Goal: Task Accomplishment & Management: Use online tool/utility

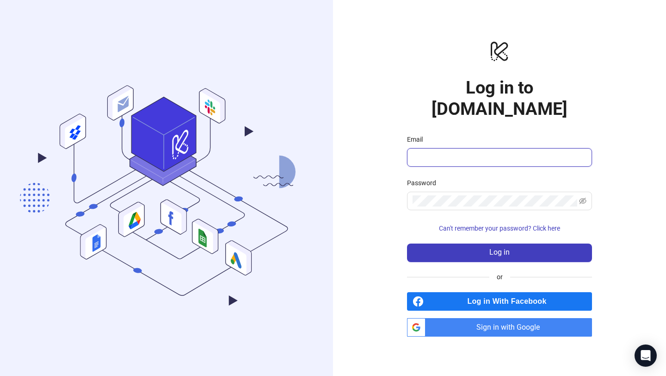
click at [429, 152] on input "Email" at bounding box center [499, 157] width 172 height 11
click at [499, 318] on span "Sign in with Google" at bounding box center [510, 327] width 163 height 19
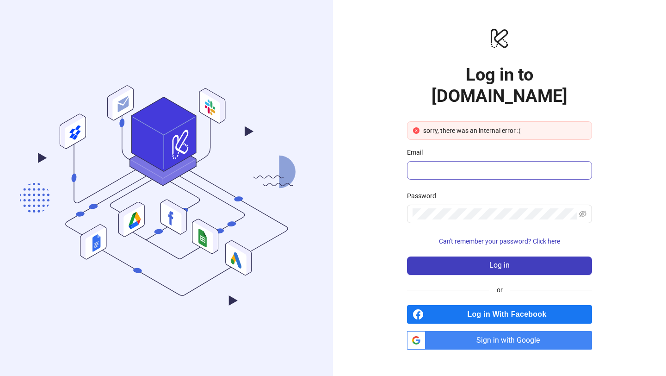
click at [535, 161] on span at bounding box center [499, 170] width 185 height 19
click at [479, 331] on span "Sign in with Google" at bounding box center [510, 340] width 163 height 19
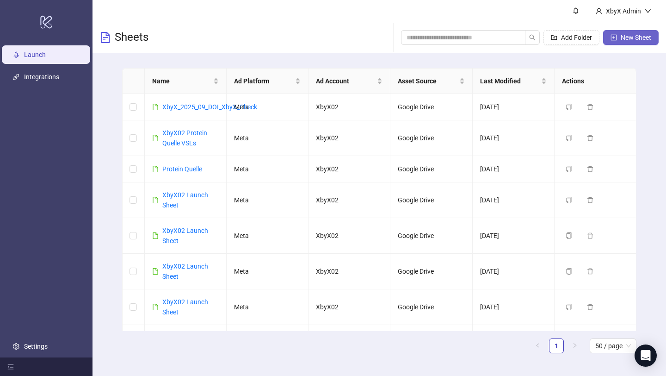
click at [630, 40] on span "New Sheet" at bounding box center [636, 37] width 31 height 7
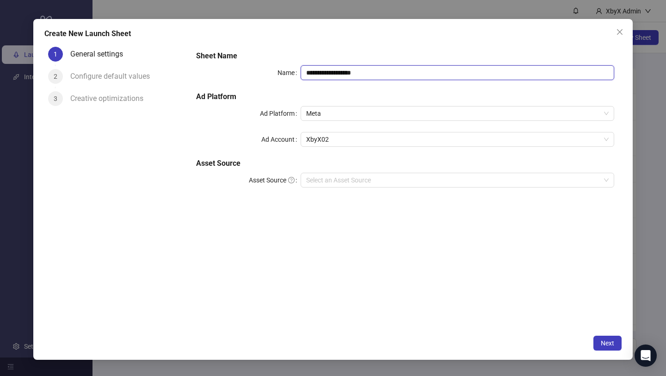
click at [394, 74] on input "**********" at bounding box center [458, 72] width 314 height 15
drag, startPoint x: 394, startPoint y: 74, endPoint x: 331, endPoint y: 77, distance: 63.4
click at [331, 77] on input "**********" at bounding box center [458, 72] width 314 height 15
paste input "**********"
drag, startPoint x: 368, startPoint y: 74, endPoint x: 368, endPoint y: 79, distance: 5.1
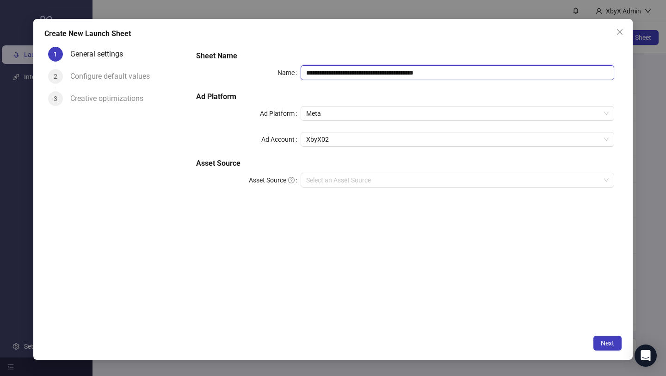
click at [368, 74] on input "**********" at bounding box center [458, 72] width 314 height 15
click at [573, 143] on span "XbyX02" at bounding box center [457, 139] width 303 height 14
type input "**********"
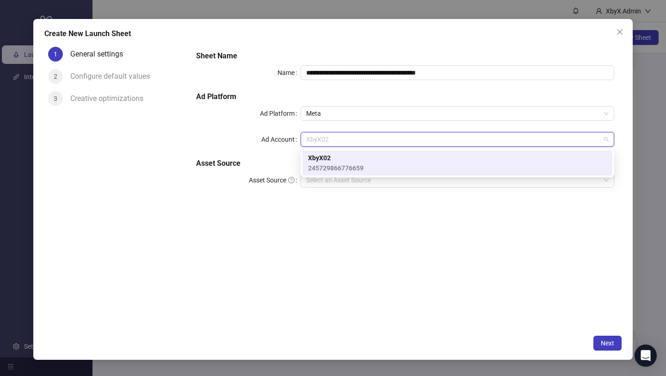
click at [548, 229] on div "**********" at bounding box center [405, 186] width 433 height 287
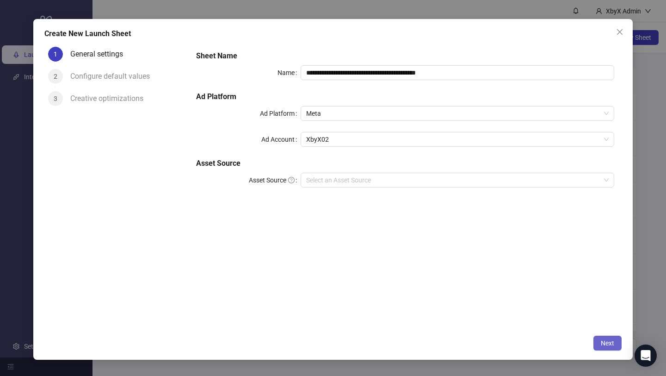
click at [608, 347] on button "Next" at bounding box center [608, 342] width 28 height 15
click at [442, 187] on div "Please enter Asset Source" at bounding box center [458, 192] width 314 height 10
click at [435, 178] on input "Asset Source" at bounding box center [453, 180] width 294 height 14
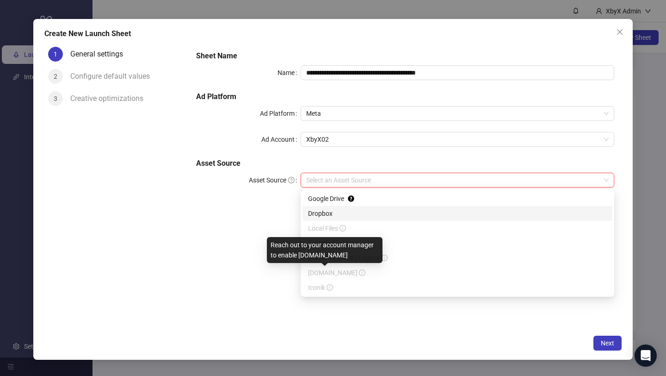
click at [268, 254] on div "Reach out to your account manager to enable frame.io" at bounding box center [325, 250] width 116 height 26
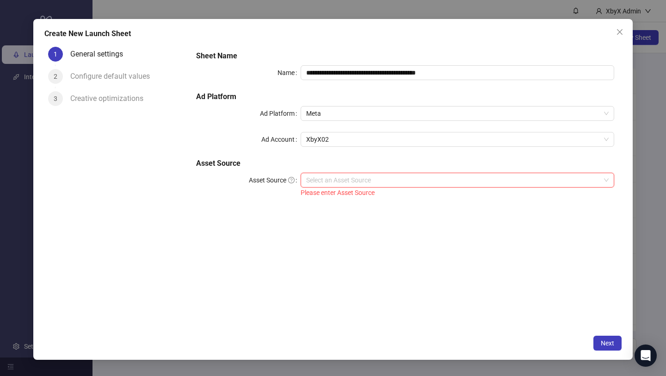
click at [361, 178] on input "Asset Source" at bounding box center [453, 180] width 294 height 14
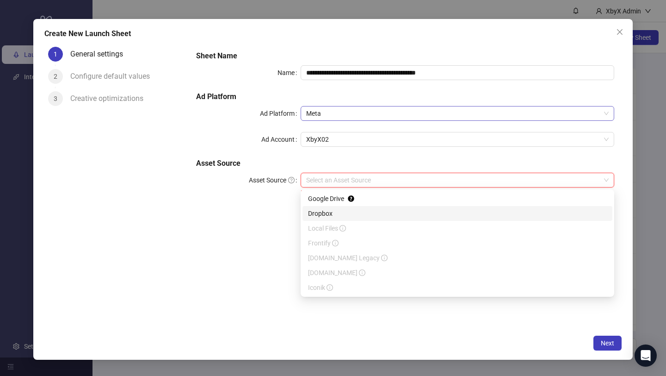
click at [348, 115] on span "Meta" at bounding box center [457, 113] width 303 height 14
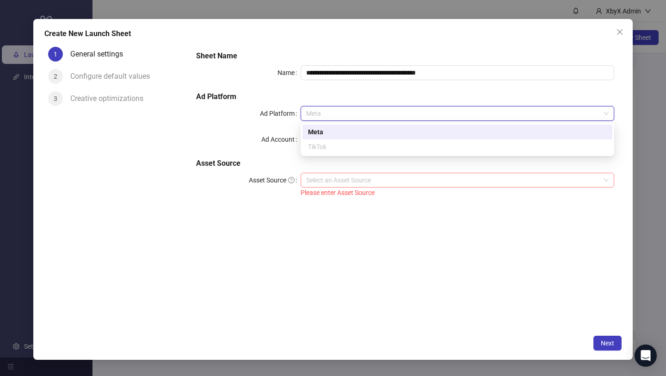
click at [329, 186] on input "Asset Source" at bounding box center [453, 180] width 294 height 14
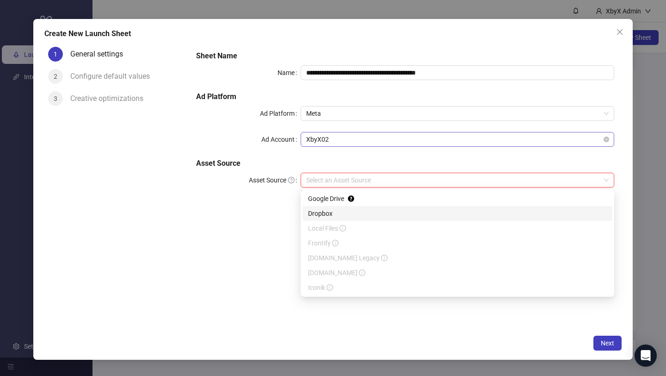
click at [324, 145] on span "XbyX02" at bounding box center [457, 139] width 303 height 14
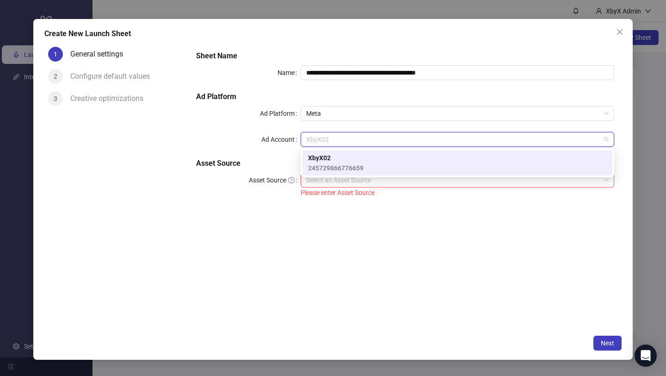
click at [325, 164] on span "245729866776659" at bounding box center [336, 168] width 56 height 10
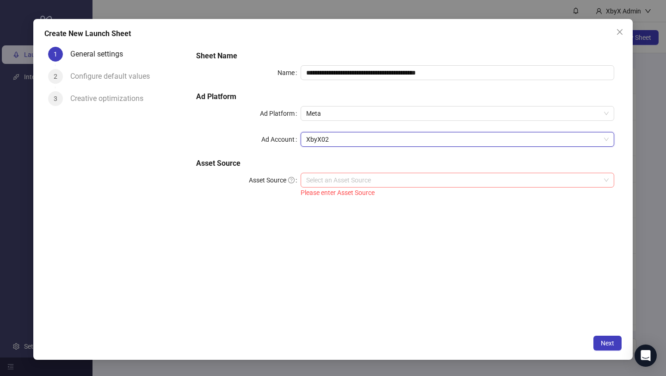
click at [336, 187] on div "Select an Asset Source" at bounding box center [458, 180] width 314 height 15
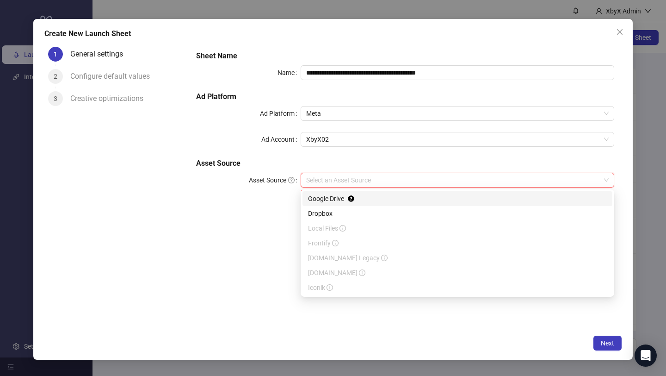
click at [335, 201] on div "Google Drive" at bounding box center [457, 198] width 299 height 10
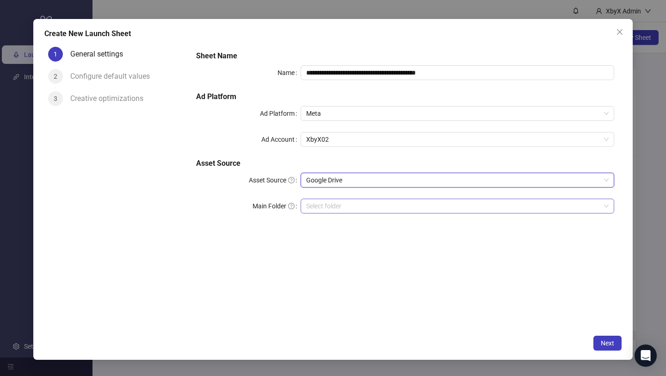
click at [418, 210] on input "Main Folder" at bounding box center [453, 206] width 294 height 14
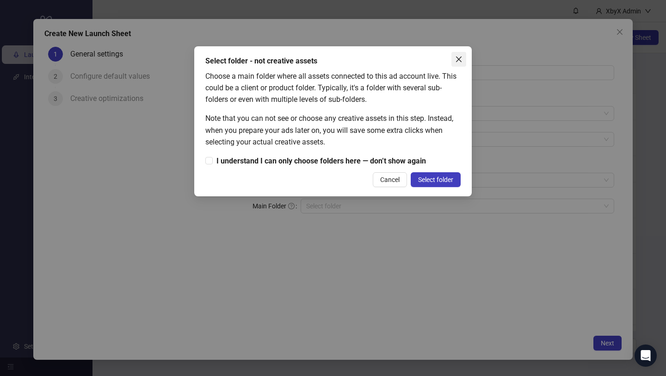
click at [459, 58] on icon "close" at bounding box center [459, 59] width 6 height 6
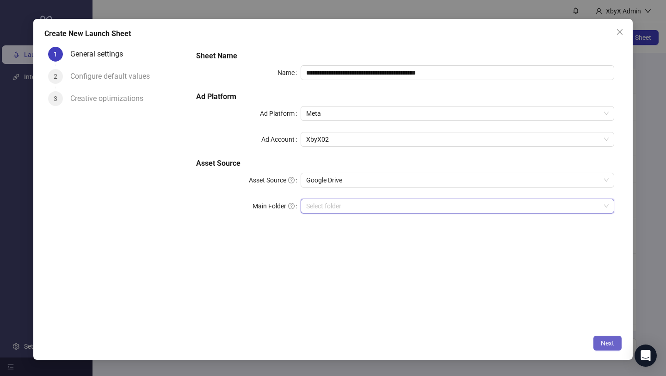
click at [601, 344] on span "Next" at bounding box center [607, 342] width 13 height 7
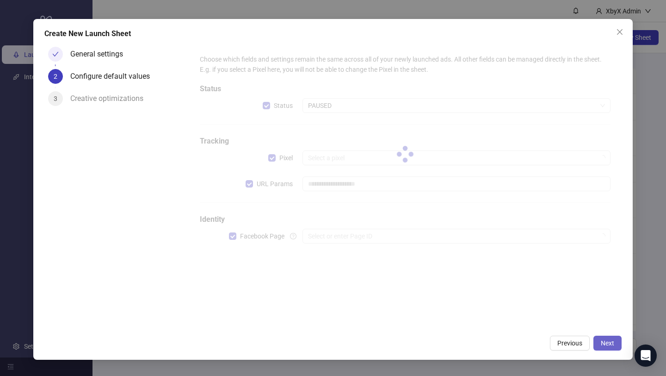
type input "**********"
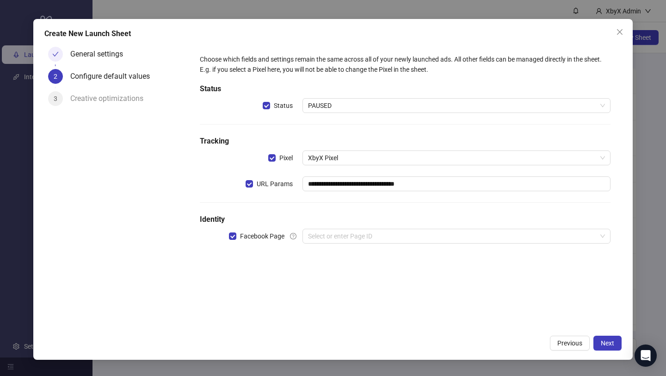
click at [507, 113] on div "**********" at bounding box center [405, 154] width 418 height 208
click at [496, 102] on span "PAUSED" at bounding box center [456, 106] width 297 height 14
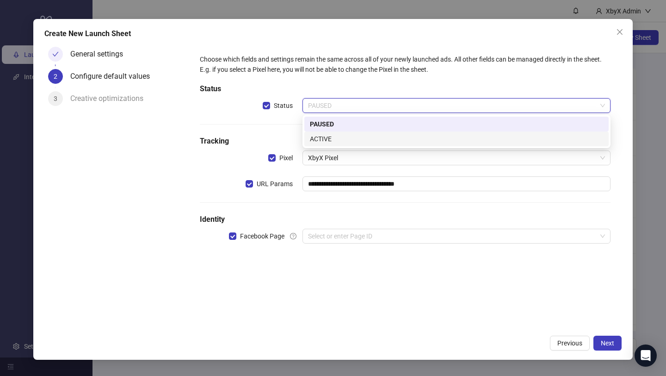
click at [484, 142] on div "ACTIVE" at bounding box center [456, 139] width 293 height 10
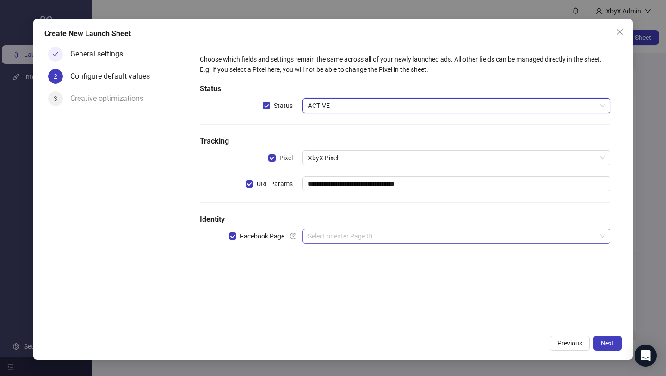
click at [469, 242] on input "search" at bounding box center [452, 236] width 289 height 14
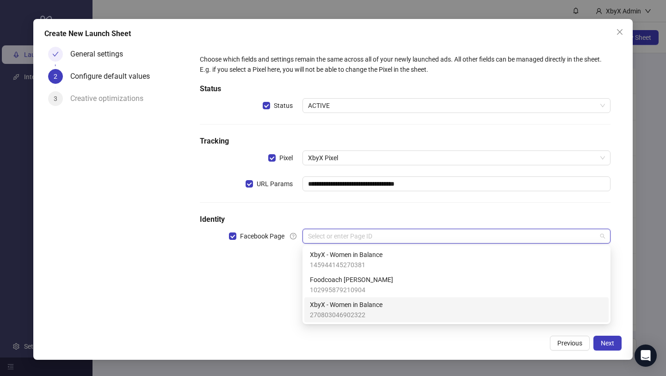
click at [434, 312] on div "XbyX - Women in Balance 270803046902322" at bounding box center [456, 309] width 293 height 20
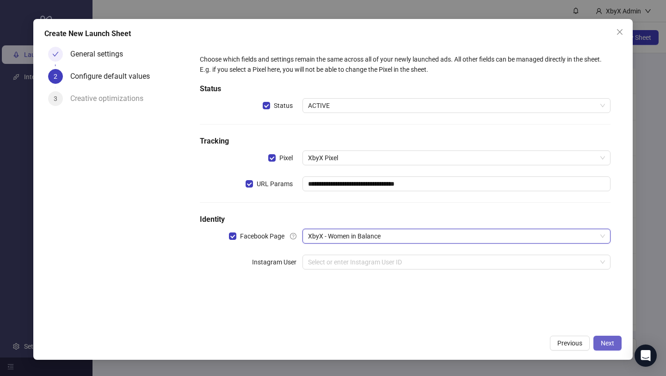
click at [606, 341] on span "Next" at bounding box center [607, 342] width 13 height 7
click at [556, 266] on input "search" at bounding box center [452, 262] width 289 height 14
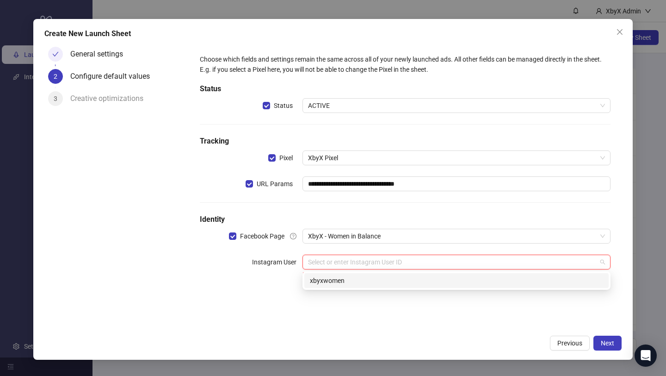
click at [553, 281] on div "xbyxwomen" at bounding box center [456, 280] width 293 height 10
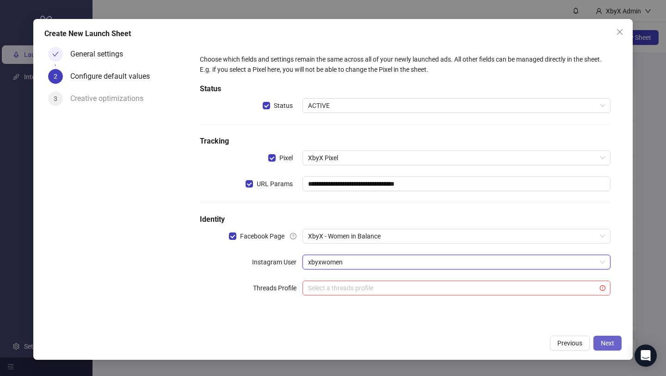
click at [602, 341] on span "Next" at bounding box center [607, 342] width 13 height 7
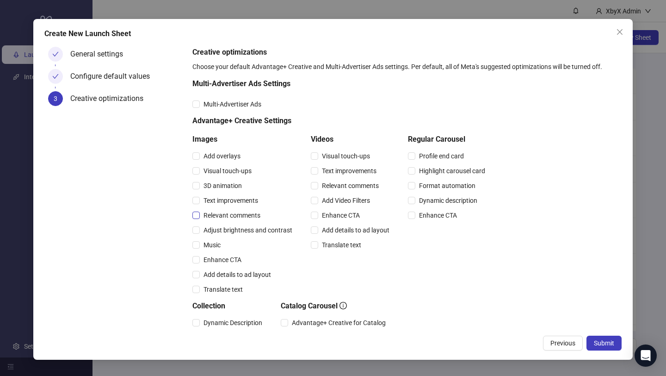
click at [217, 215] on span "Relevant comments" at bounding box center [232, 215] width 64 height 10
click at [374, 184] on span "Relevant comments" at bounding box center [350, 185] width 64 height 10
click at [596, 340] on span "Submit" at bounding box center [604, 342] width 20 height 7
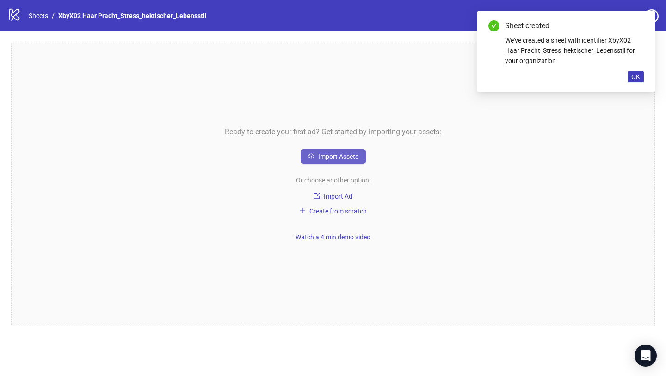
click at [360, 155] on button "Import Assets" at bounding box center [333, 156] width 65 height 15
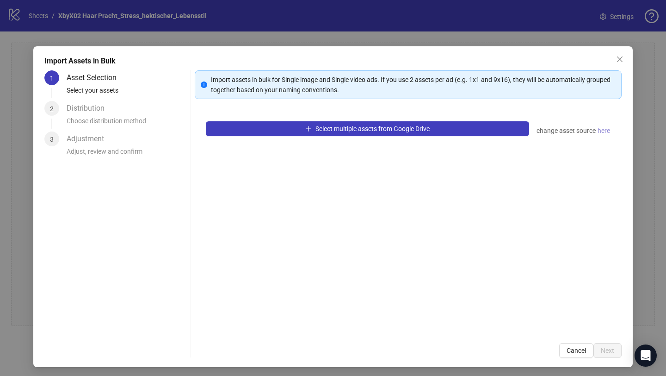
click at [607, 132] on span "here" at bounding box center [604, 130] width 12 height 10
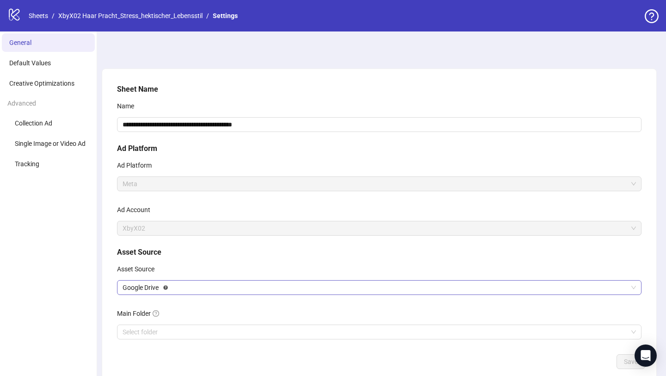
click at [318, 285] on span "Google Drive" at bounding box center [380, 287] width 514 height 14
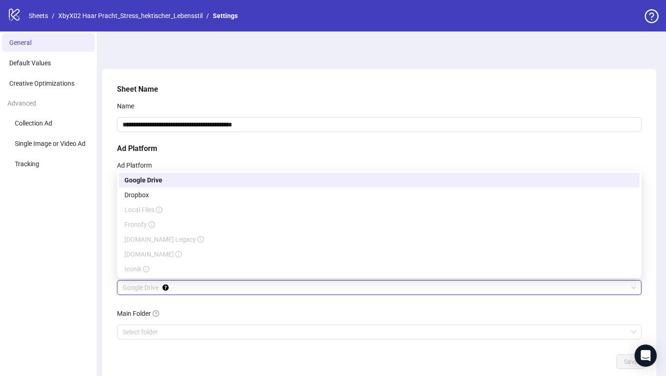
click at [377, 159] on div "Ad Platform" at bounding box center [379, 167] width 525 height 19
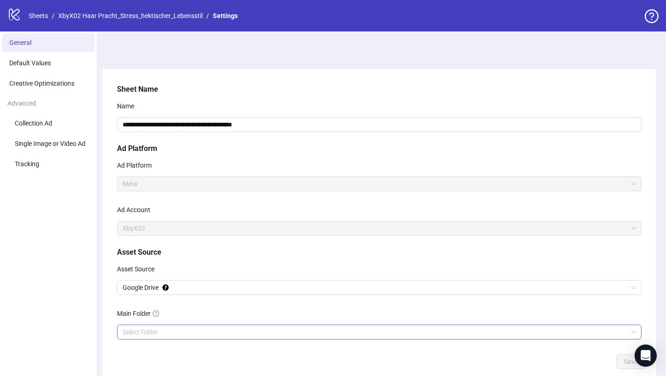
click at [185, 330] on input "Main Folder" at bounding box center [375, 332] width 505 height 14
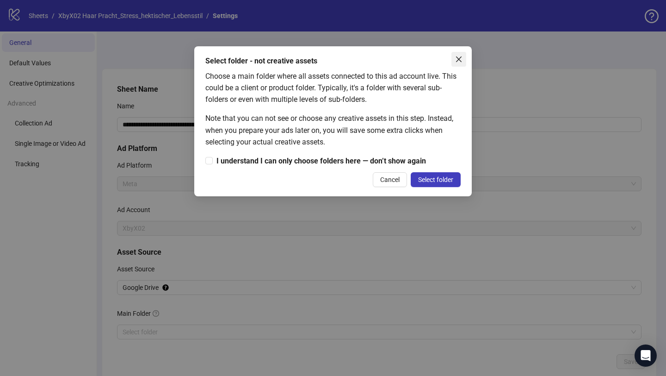
click at [457, 64] on button "Close" at bounding box center [459, 59] width 15 height 15
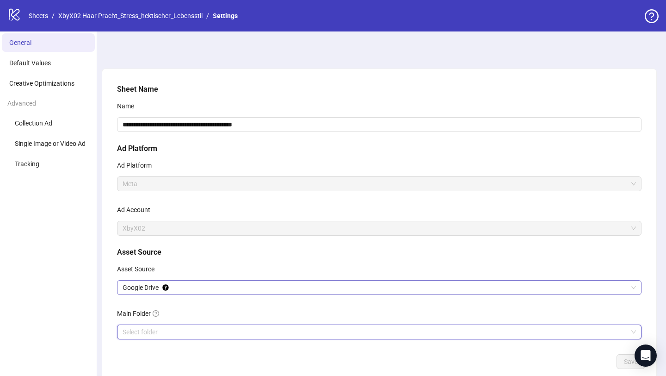
click at [181, 287] on span "Google Drive" at bounding box center [380, 287] width 514 height 14
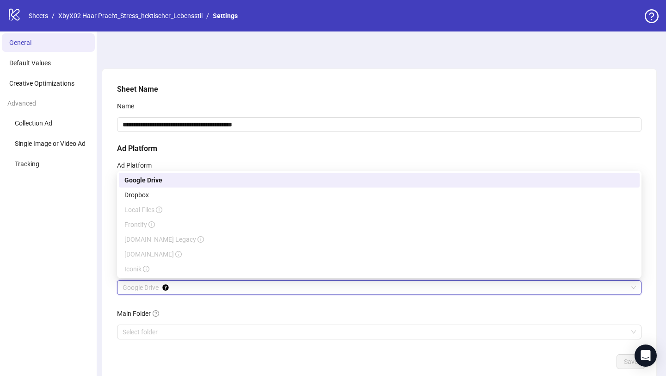
click at [184, 203] on div "Local Files" at bounding box center [379, 209] width 521 height 15
click at [210, 127] on input "**********" at bounding box center [379, 124] width 525 height 15
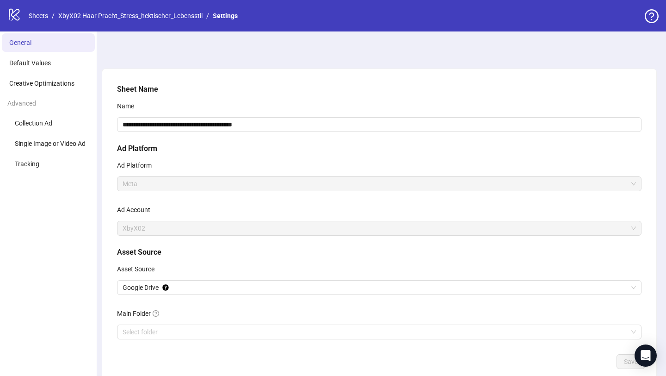
click at [218, 150] on h5 "Ad Platform" at bounding box center [379, 148] width 525 height 11
click at [201, 288] on span "Google Drive" at bounding box center [380, 287] width 514 height 14
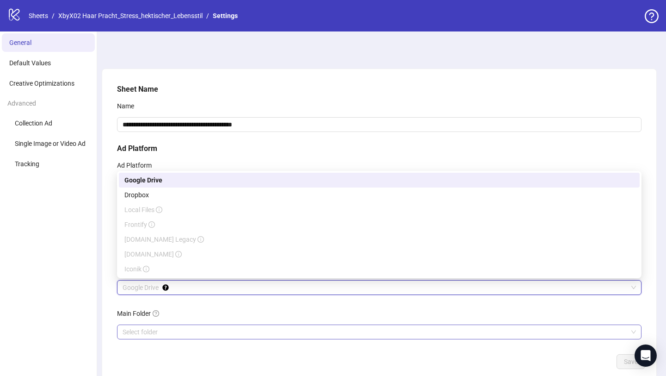
click at [156, 332] on input "Main Folder" at bounding box center [375, 332] width 505 height 14
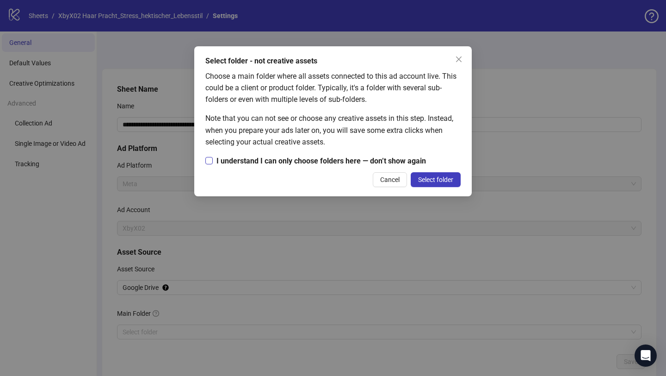
click at [231, 161] on span "I understand I can only choose folders here — don’t show again" at bounding box center [321, 161] width 217 height 12
click at [436, 186] on button "Select folder" at bounding box center [436, 179] width 50 height 15
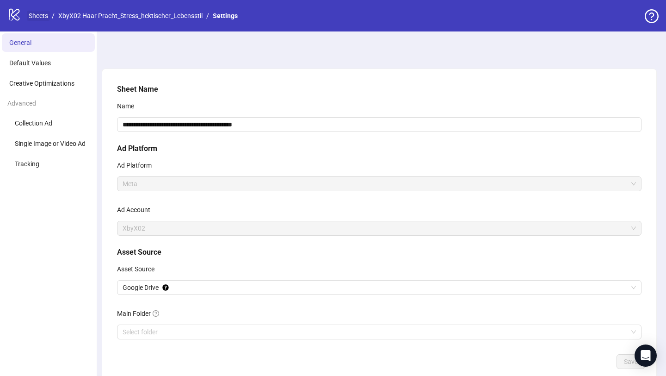
click at [34, 19] on link "Sheets" at bounding box center [38, 16] width 23 height 10
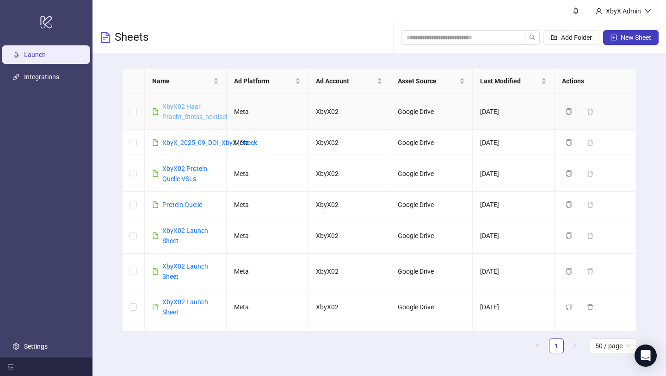
click at [186, 112] on link "XbyX02 Haar Pracht_Stress_hektischer_Lebensstil" at bounding box center [214, 112] width 105 height 18
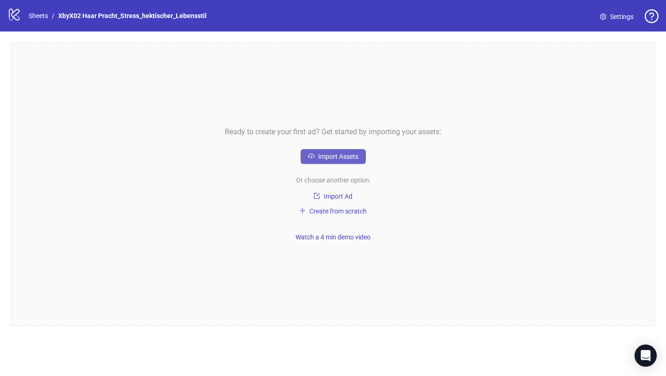
click at [337, 158] on span "Import Assets" at bounding box center [338, 156] width 40 height 7
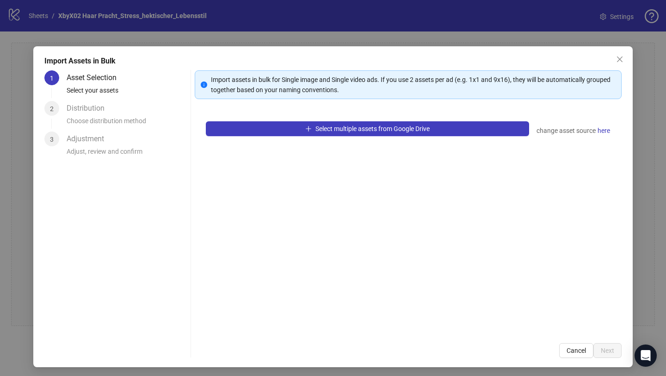
scroll to position [2, 0]
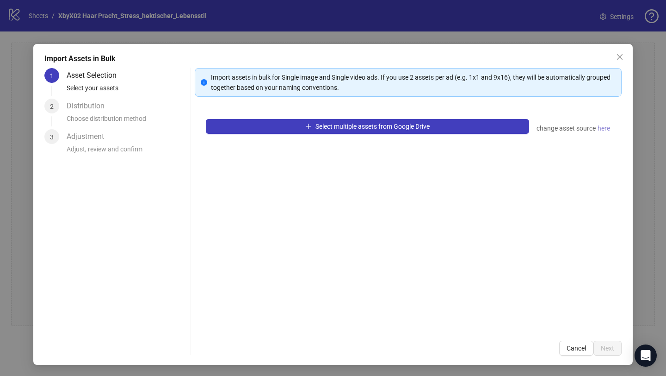
click at [598, 129] on span "here" at bounding box center [604, 128] width 12 height 10
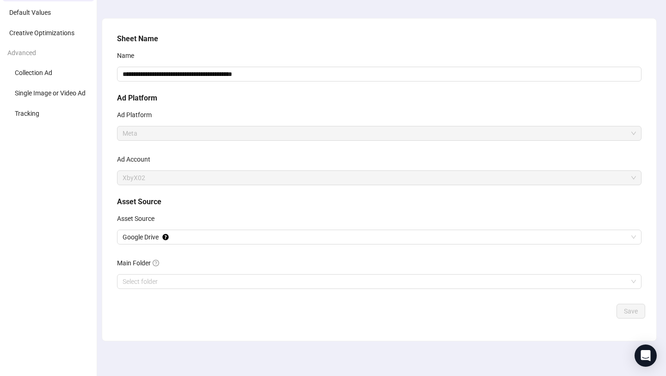
scroll to position [53, 0]
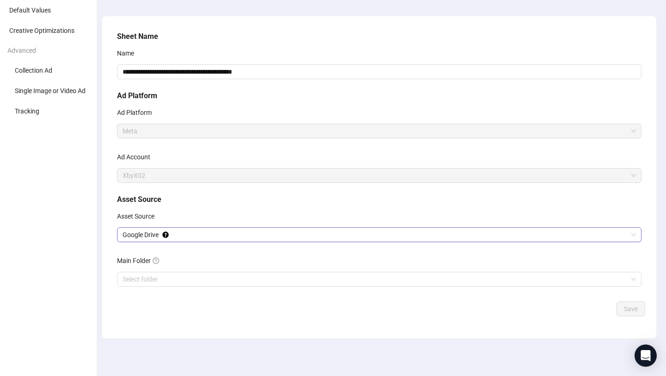
click at [506, 232] on span "Google Drive" at bounding box center [380, 235] width 514 height 14
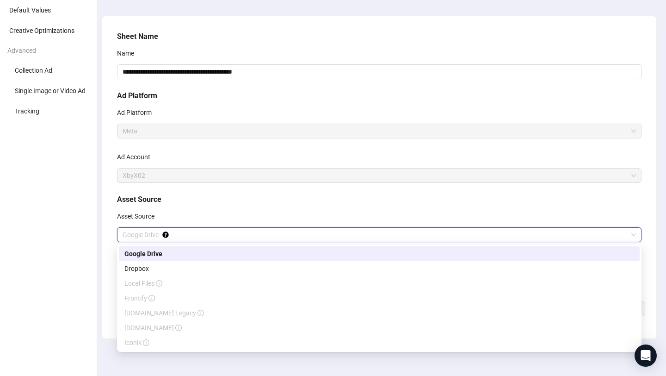
click at [502, 195] on h5 "Asset Source" at bounding box center [379, 199] width 525 height 11
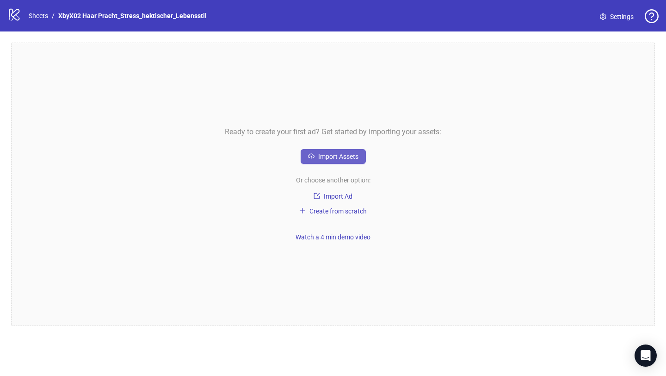
click at [320, 158] on span "Import Assets" at bounding box center [338, 156] width 40 height 7
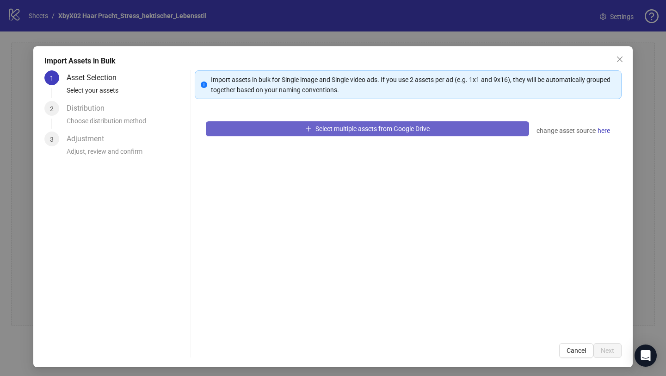
click at [342, 131] on span "Select multiple assets from Google Drive" at bounding box center [373, 128] width 114 height 7
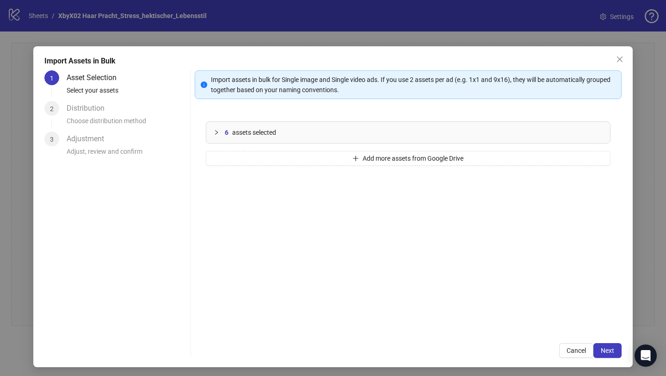
click at [364, 136] on div "6 assets selected" at bounding box center [414, 132] width 378 height 10
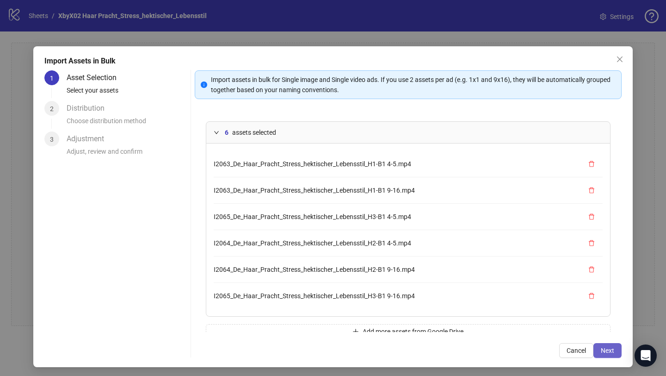
click at [614, 346] on button "Next" at bounding box center [608, 350] width 28 height 15
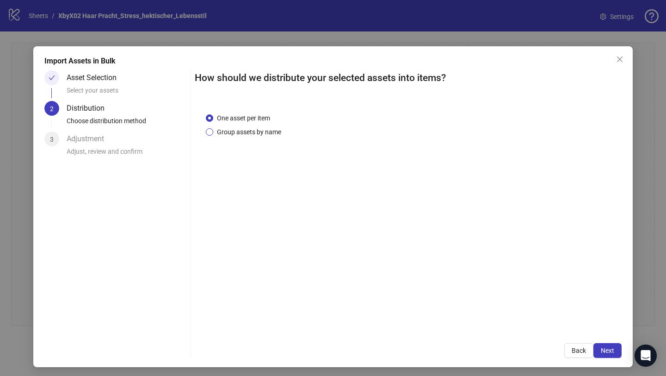
click at [263, 132] on span "Group assets by name" at bounding box center [249, 132] width 72 height 10
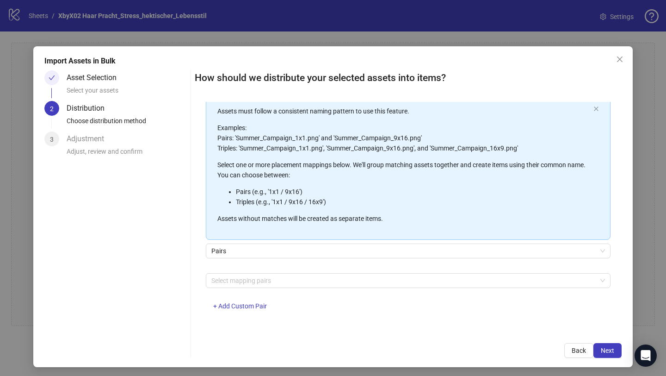
scroll to position [2, 0]
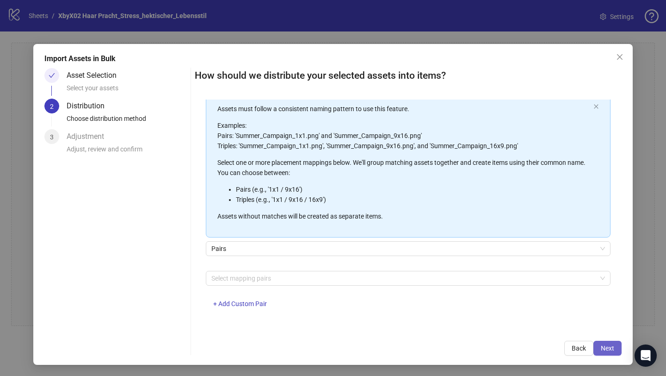
click at [610, 341] on button "Next" at bounding box center [608, 348] width 28 height 15
click at [502, 282] on div at bounding box center [403, 278] width 391 height 13
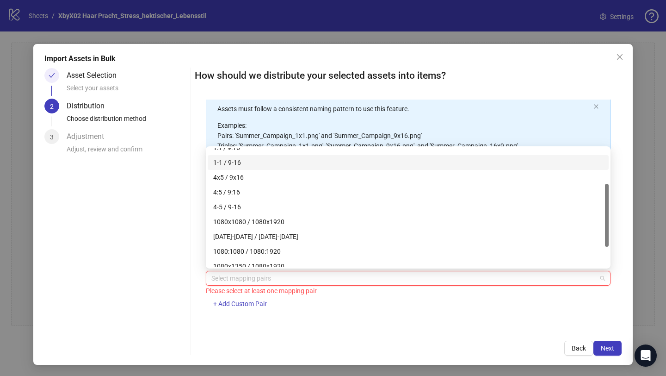
scroll to position [67, 0]
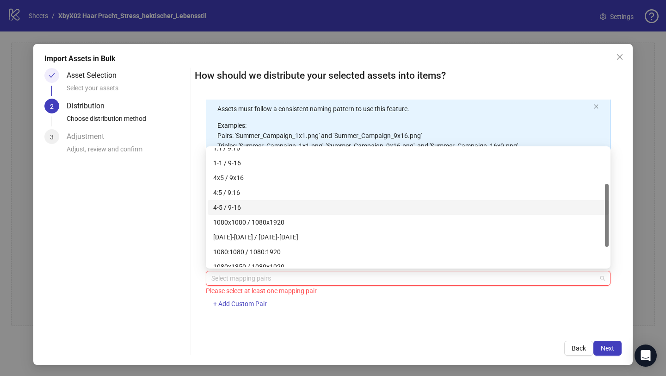
click at [442, 208] on div "4-5 / 9-16" at bounding box center [408, 207] width 390 height 10
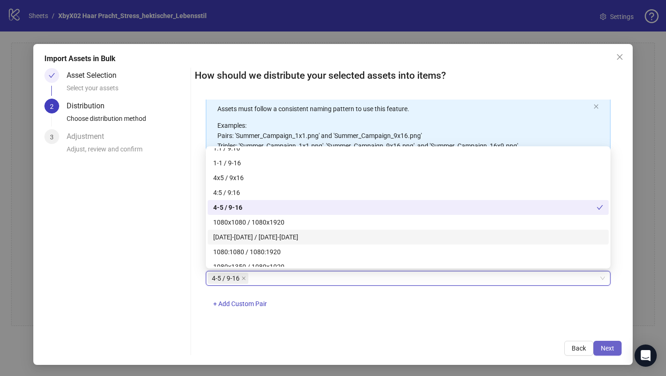
click at [602, 349] on span "Next" at bounding box center [607, 347] width 13 height 7
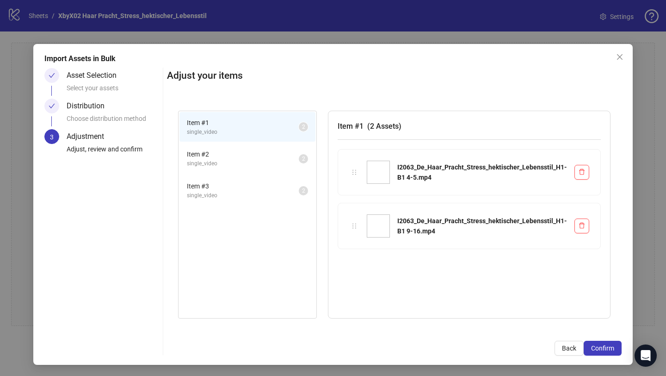
click at [204, 161] on span "single_video" at bounding box center [243, 163] width 112 height 9
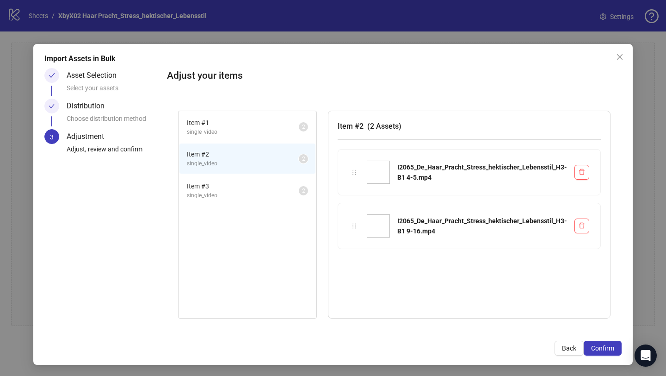
click at [230, 187] on span "Item # 3" at bounding box center [243, 186] width 112 height 10
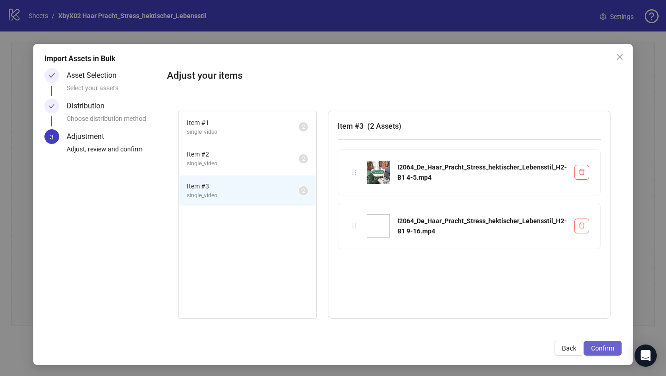
click at [595, 345] on span "Confirm" at bounding box center [602, 347] width 23 height 7
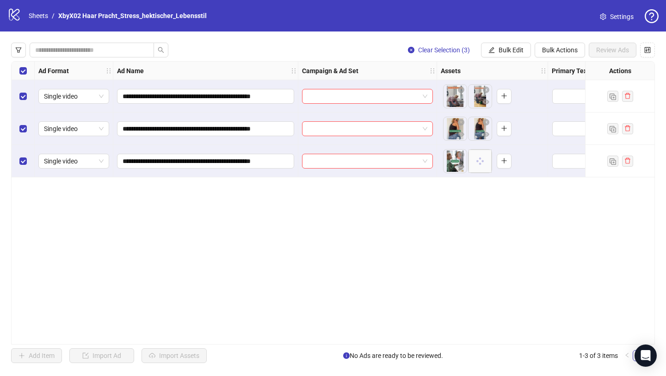
scroll to position [0, 0]
